Goal: Transaction & Acquisition: Download file/media

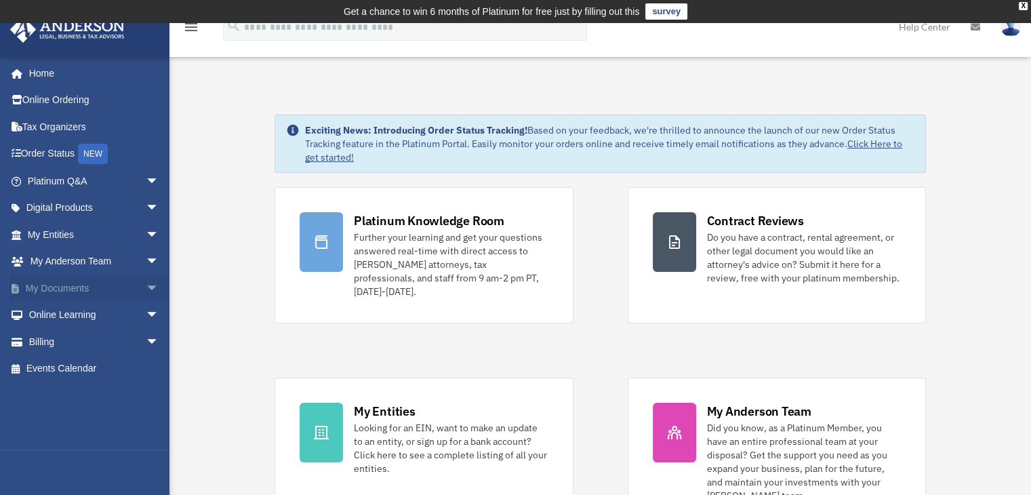
click at [80, 286] on link "My Documents arrow_drop_down" at bounding box center [94, 287] width 170 height 27
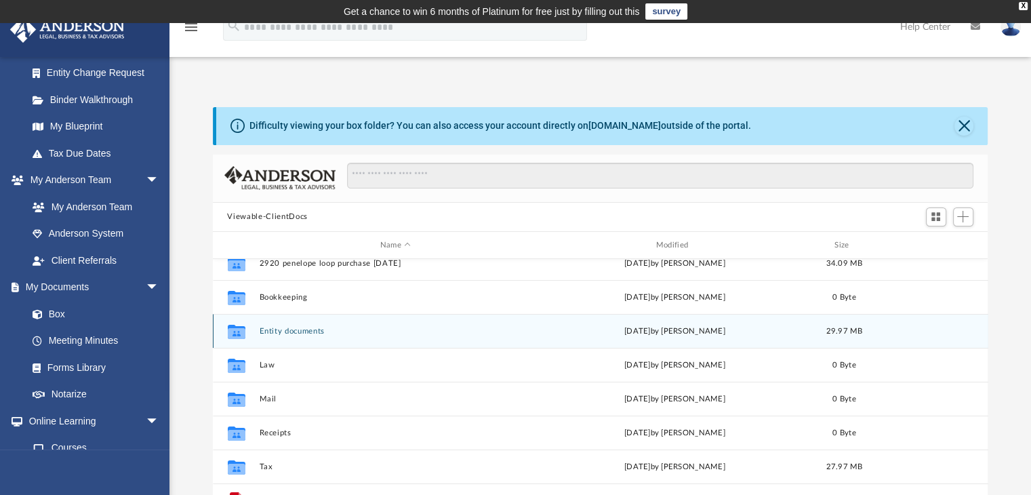
scroll to position [24, 0]
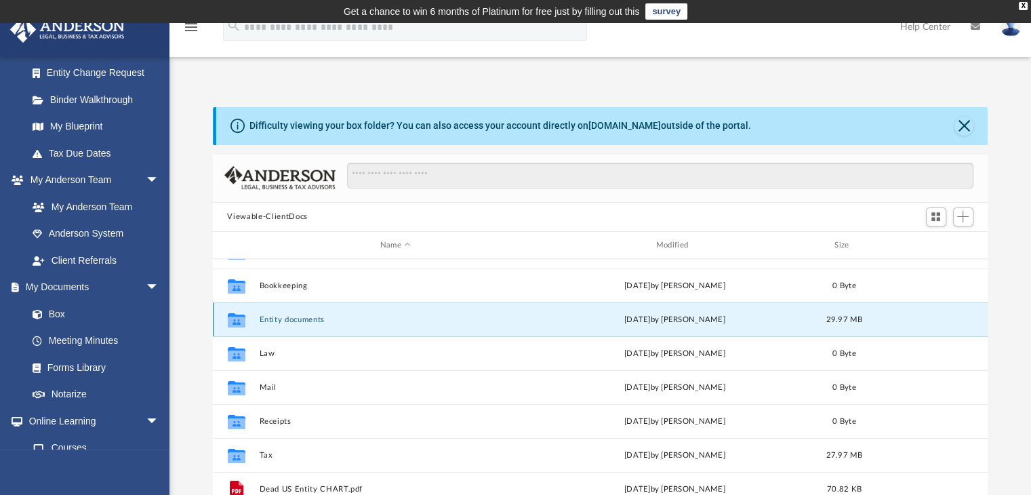
click at [316, 316] on button "Entity documents" at bounding box center [395, 319] width 273 height 9
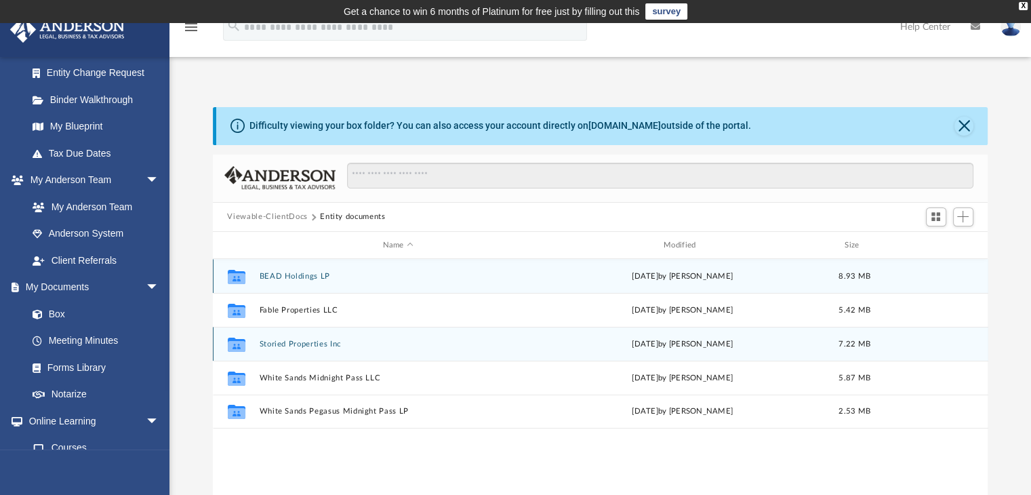
scroll to position [0, 0]
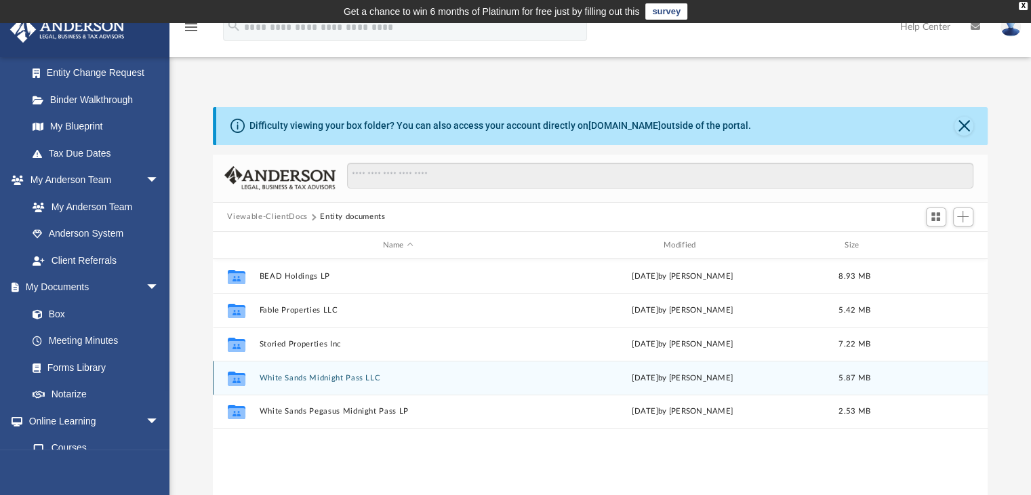
click at [333, 379] on button "White Sands Midnight Pass LLC" at bounding box center [398, 377] width 278 height 9
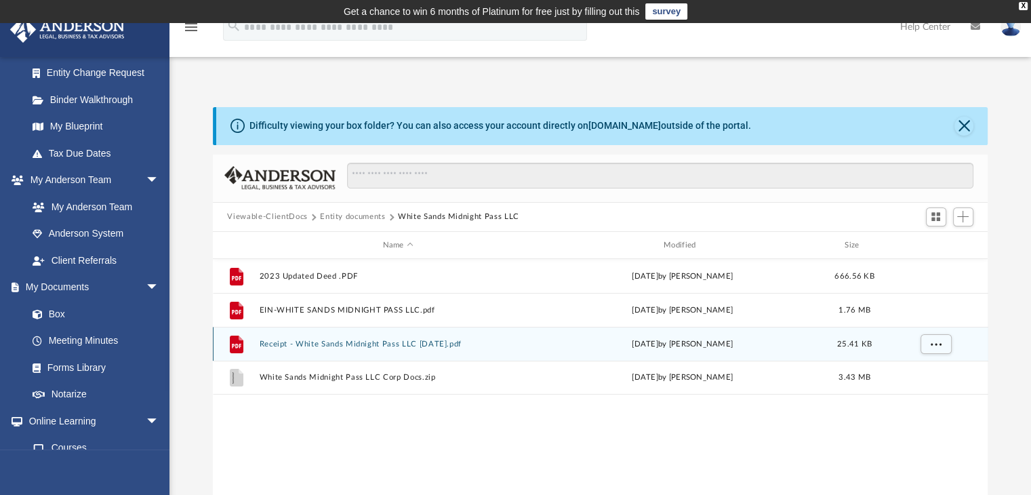
click at [363, 338] on div "File Receipt - White Sands Midnight Pass LLC [DATE].pdf [DATE] by [PERSON_NAME]…" at bounding box center [600, 344] width 775 height 34
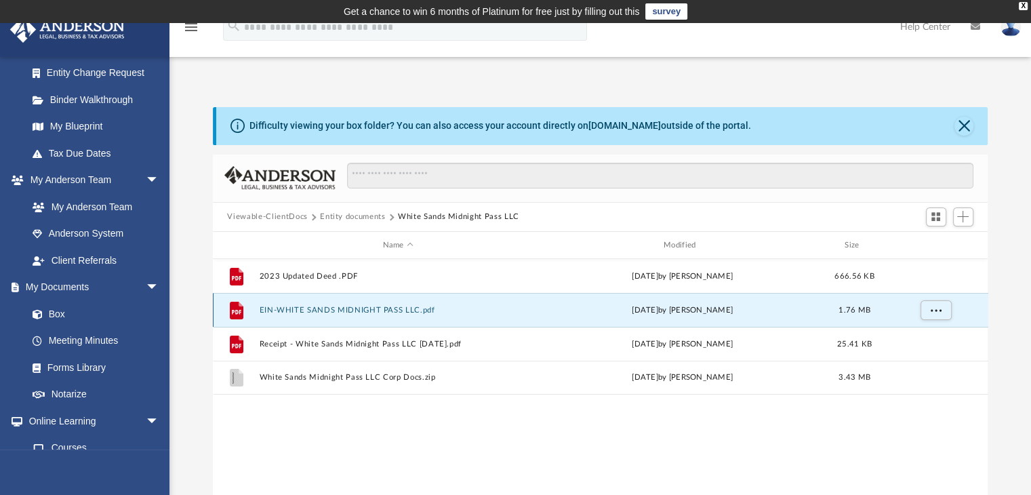
click at [371, 307] on button "EIN-WHITE SANDS MIDNIGHT PASS LLC.pdf" at bounding box center [398, 310] width 278 height 9
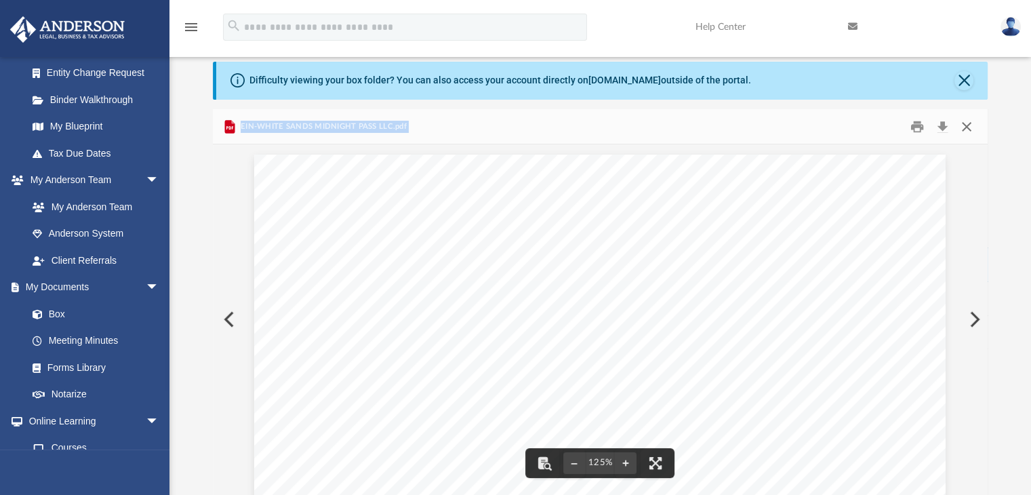
click at [968, 123] on button "Close" at bounding box center [966, 126] width 24 height 21
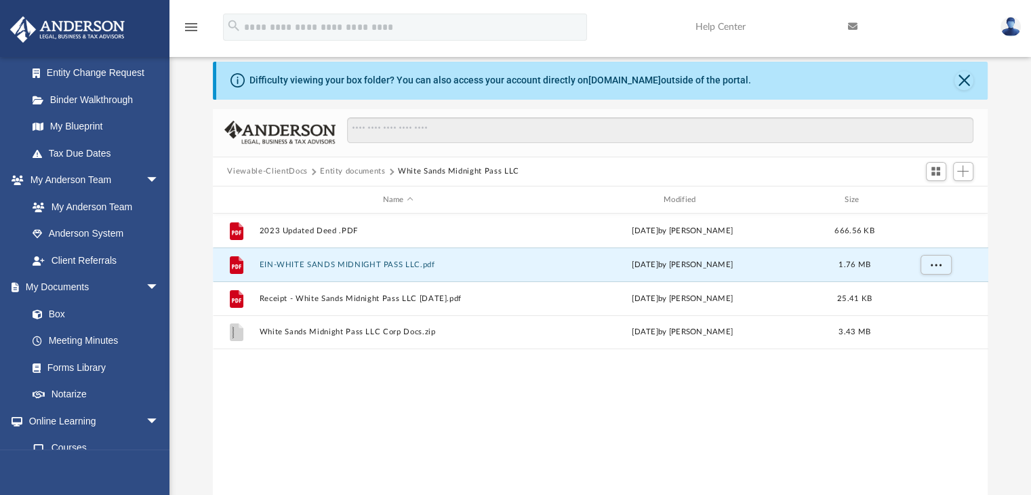
click at [373, 173] on button "Entity documents" at bounding box center [352, 171] width 65 height 12
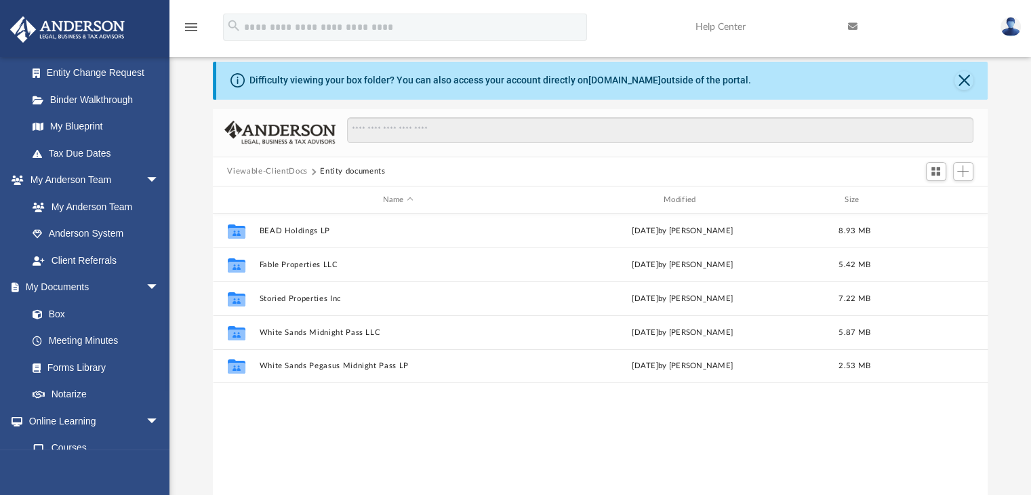
click at [300, 165] on button "Viewable-ClientDocs" at bounding box center [267, 171] width 80 height 12
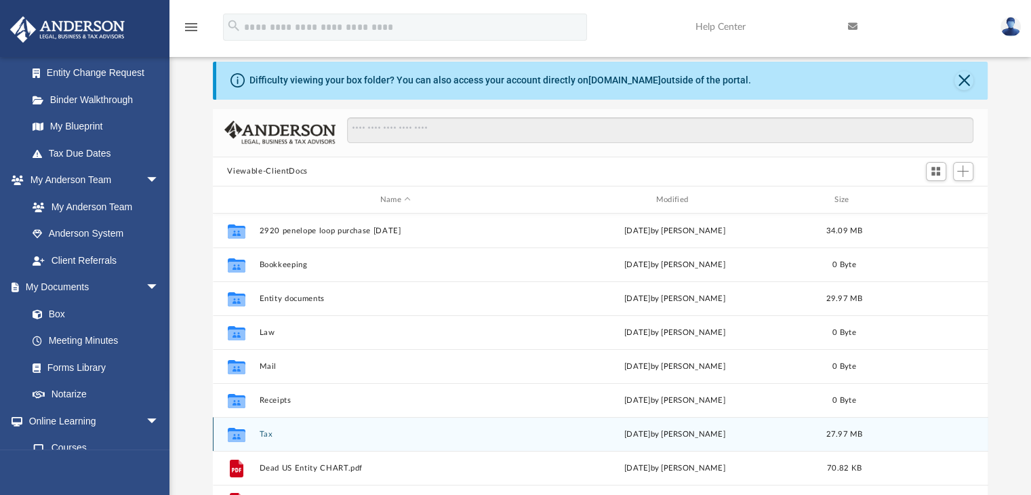
click at [295, 437] on button "Tax" at bounding box center [395, 434] width 273 height 9
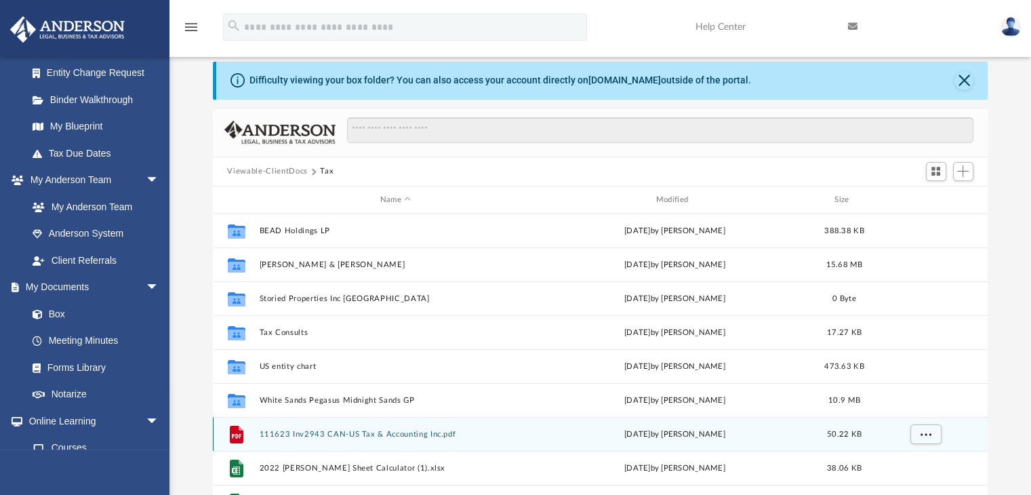
click at [295, 437] on button "111623 Inv2943 CAN-US Tax & Accounting Inc.pdf" at bounding box center [395, 434] width 273 height 9
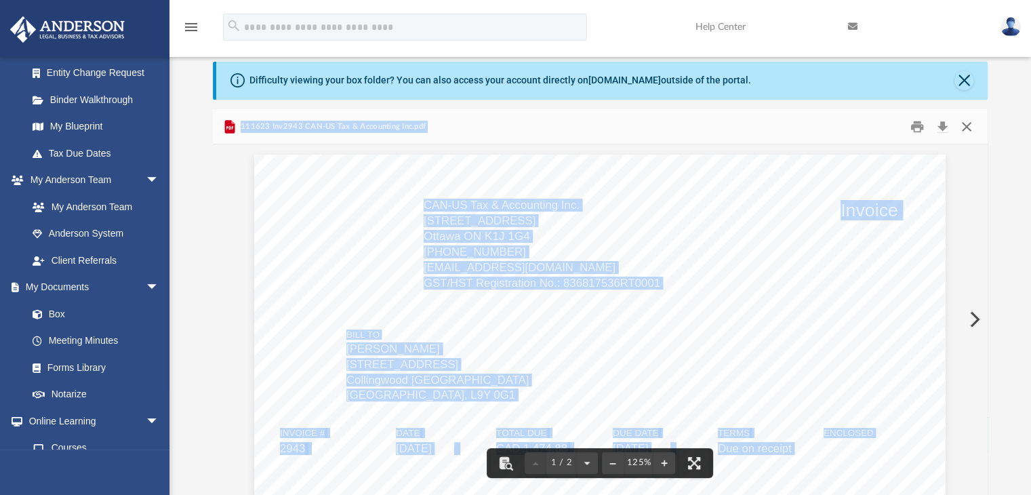
click at [972, 121] on button "Close" at bounding box center [966, 126] width 24 height 21
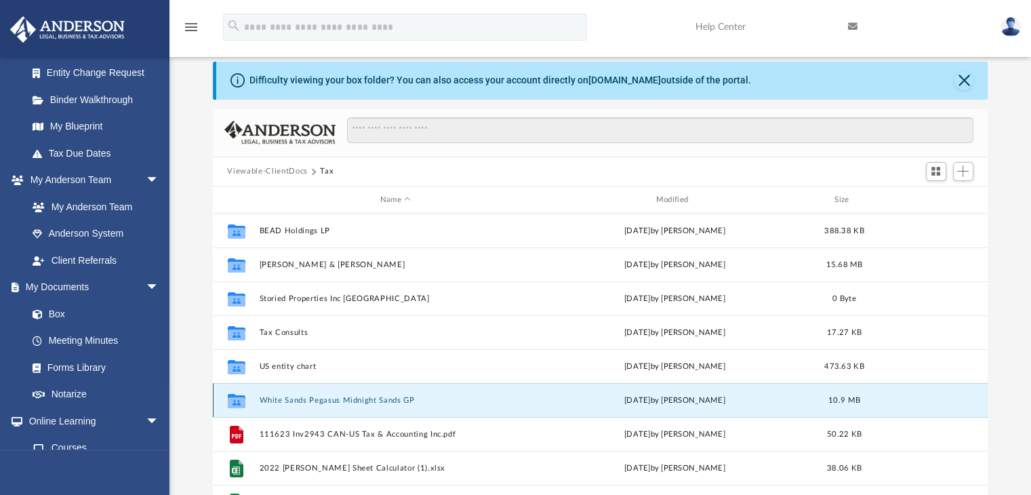
click at [382, 397] on button "White Sands Pegasus Midnight Sands GP" at bounding box center [395, 400] width 273 height 9
click at [382, 397] on div "Collaborated Folder BEAD Holdings LP [DATE] by [PERSON_NAME] 388.38 KB Collabor…" at bounding box center [600, 353] width 775 height 281
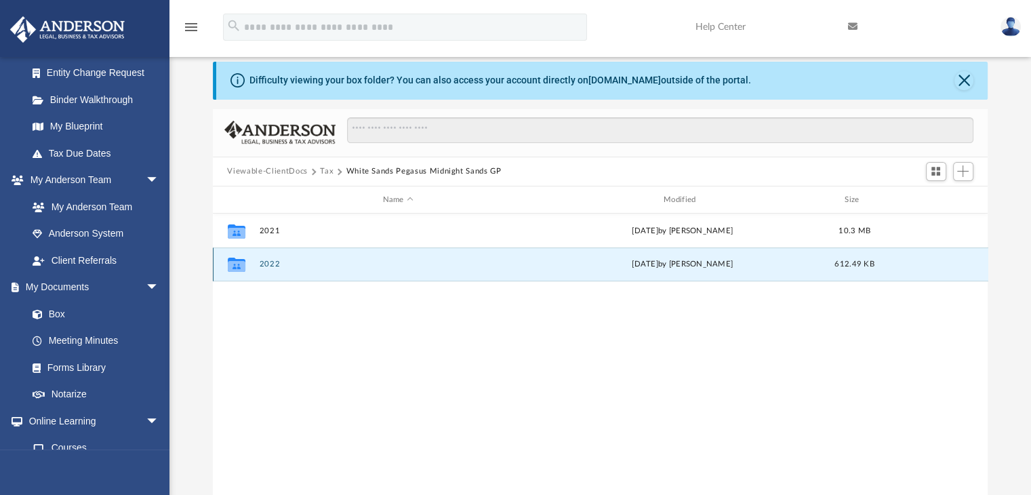
click at [365, 262] on button "2022" at bounding box center [398, 264] width 278 height 9
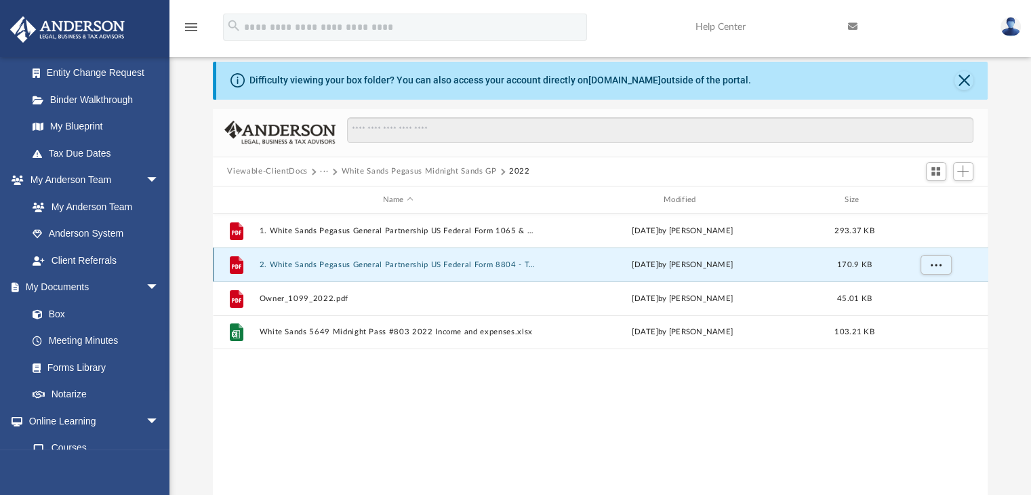
click at [366, 266] on button "2. White Sands Pegasus General Partnership US Federal Form 8804 - To Be Mailed.…" at bounding box center [398, 264] width 278 height 9
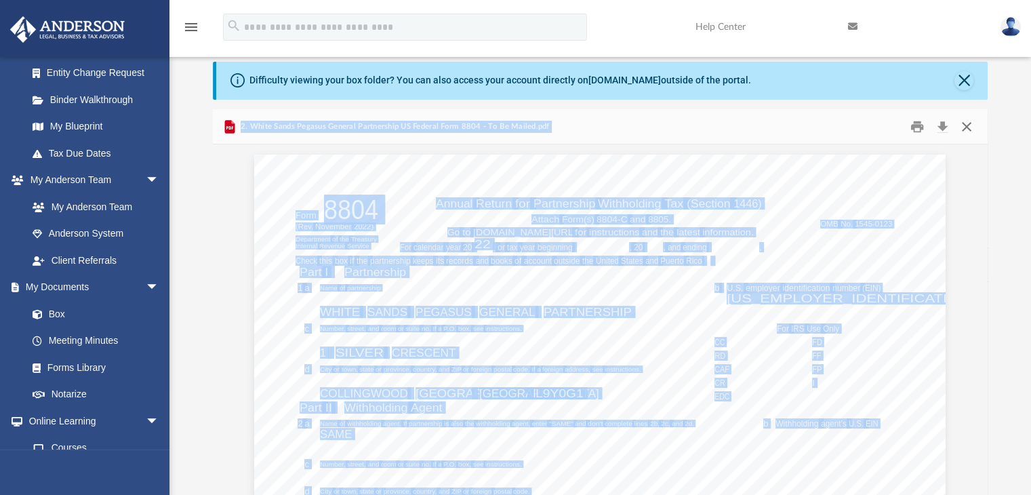
click at [973, 121] on button "Close" at bounding box center [966, 126] width 24 height 21
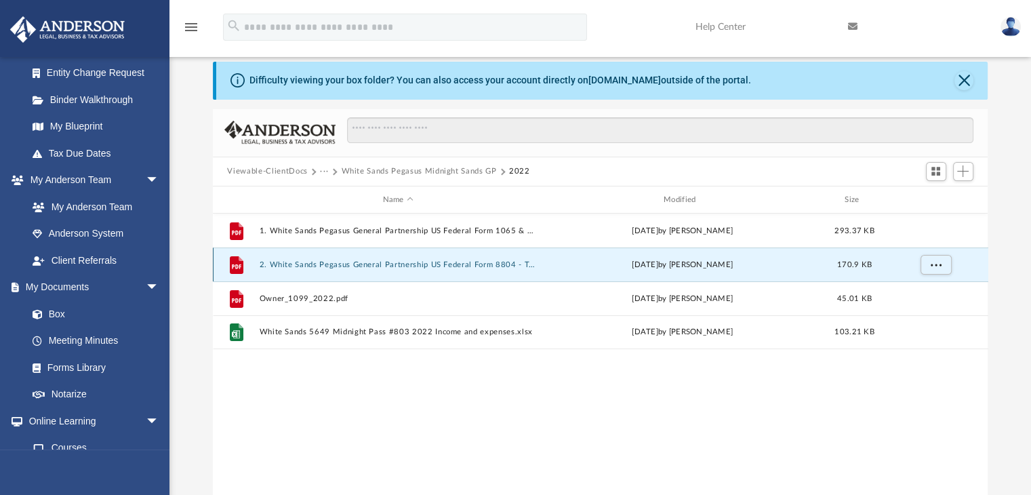
click at [432, 266] on button "2. White Sands Pegasus General Partnership US Federal Form 8804 - To Be Mailed.…" at bounding box center [398, 264] width 278 height 9
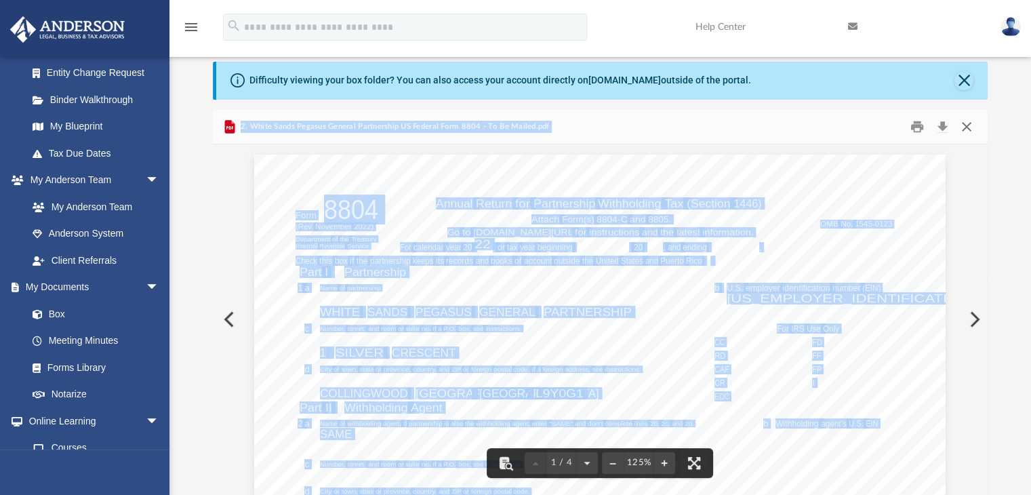
click at [968, 129] on button "Close" at bounding box center [966, 126] width 24 height 21
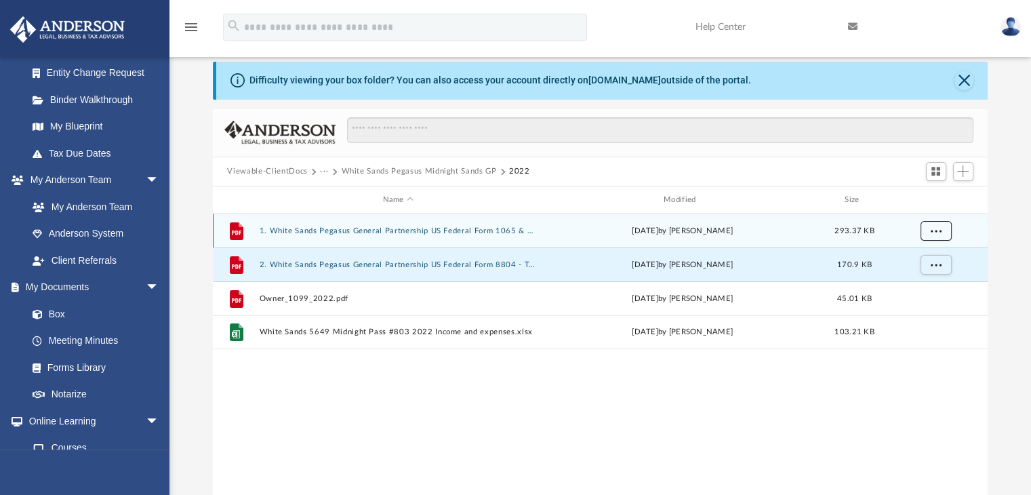
click at [936, 236] on button "More options" at bounding box center [935, 231] width 31 height 20
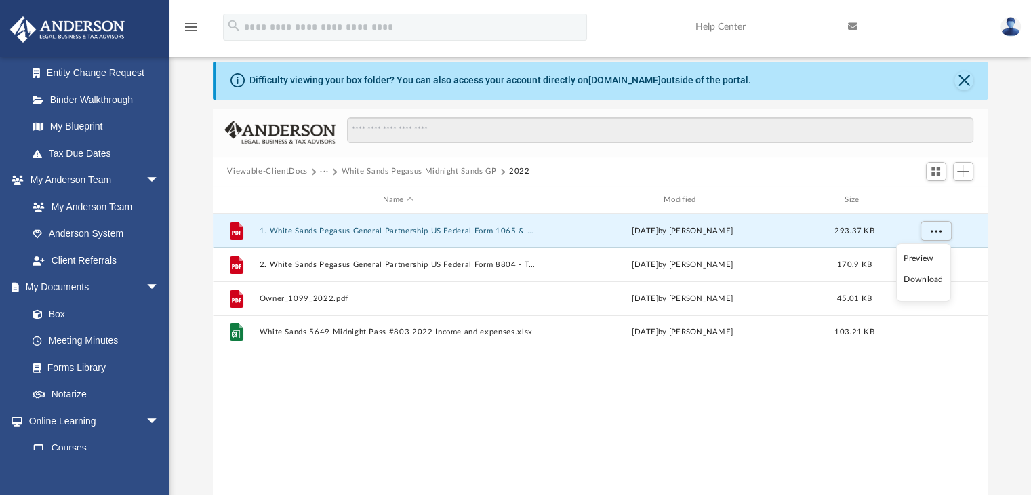
click at [922, 282] on li "Download" at bounding box center [922, 279] width 39 height 14
click at [831, 394] on div "File 1. White Sands Pegasus General Partnership US Federal Form 1065 & FL - To …" at bounding box center [600, 353] width 775 height 281
